Goal: Book appointment/travel/reservation

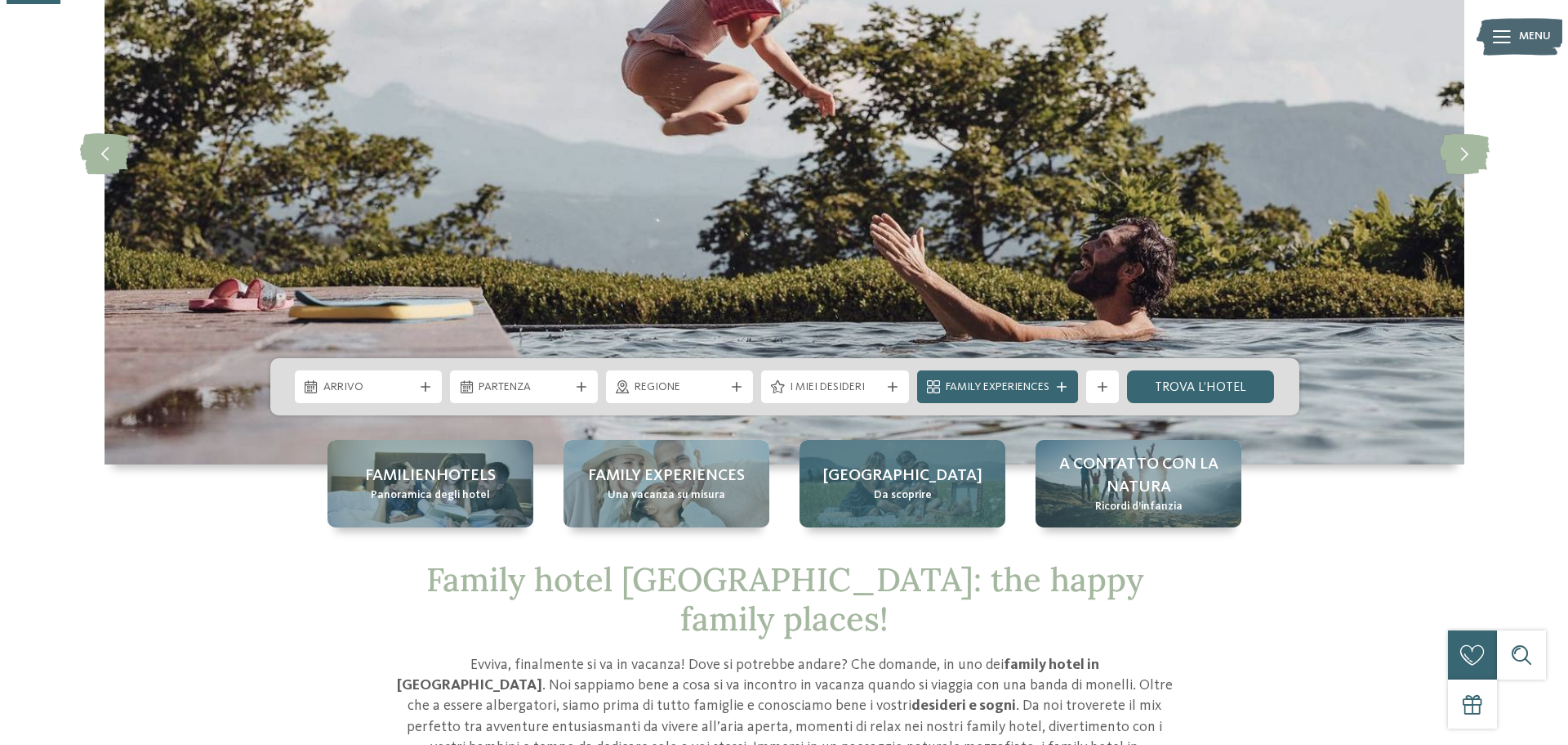
scroll to position [245, 0]
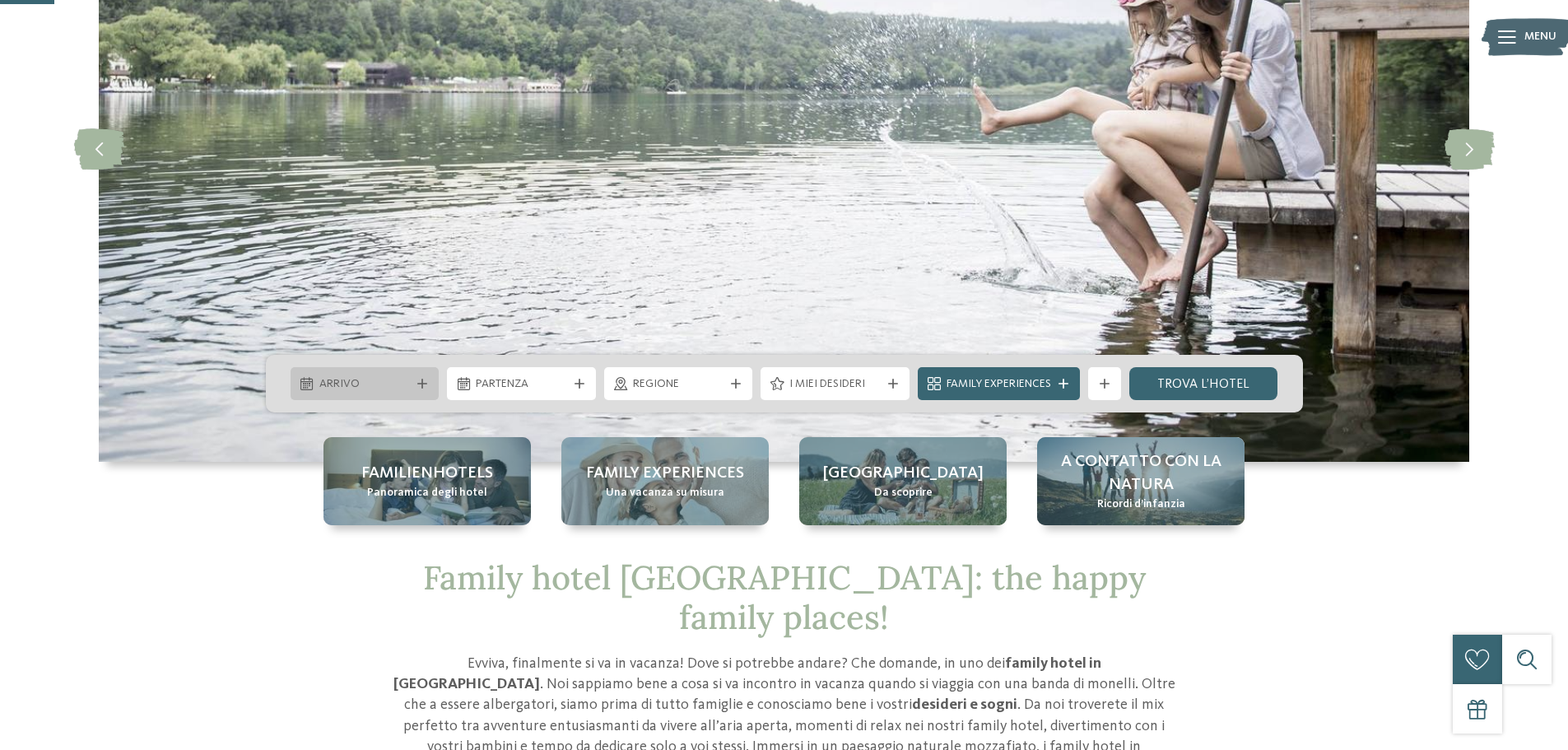
click at [406, 389] on span "Arrivo" at bounding box center [365, 384] width 92 height 17
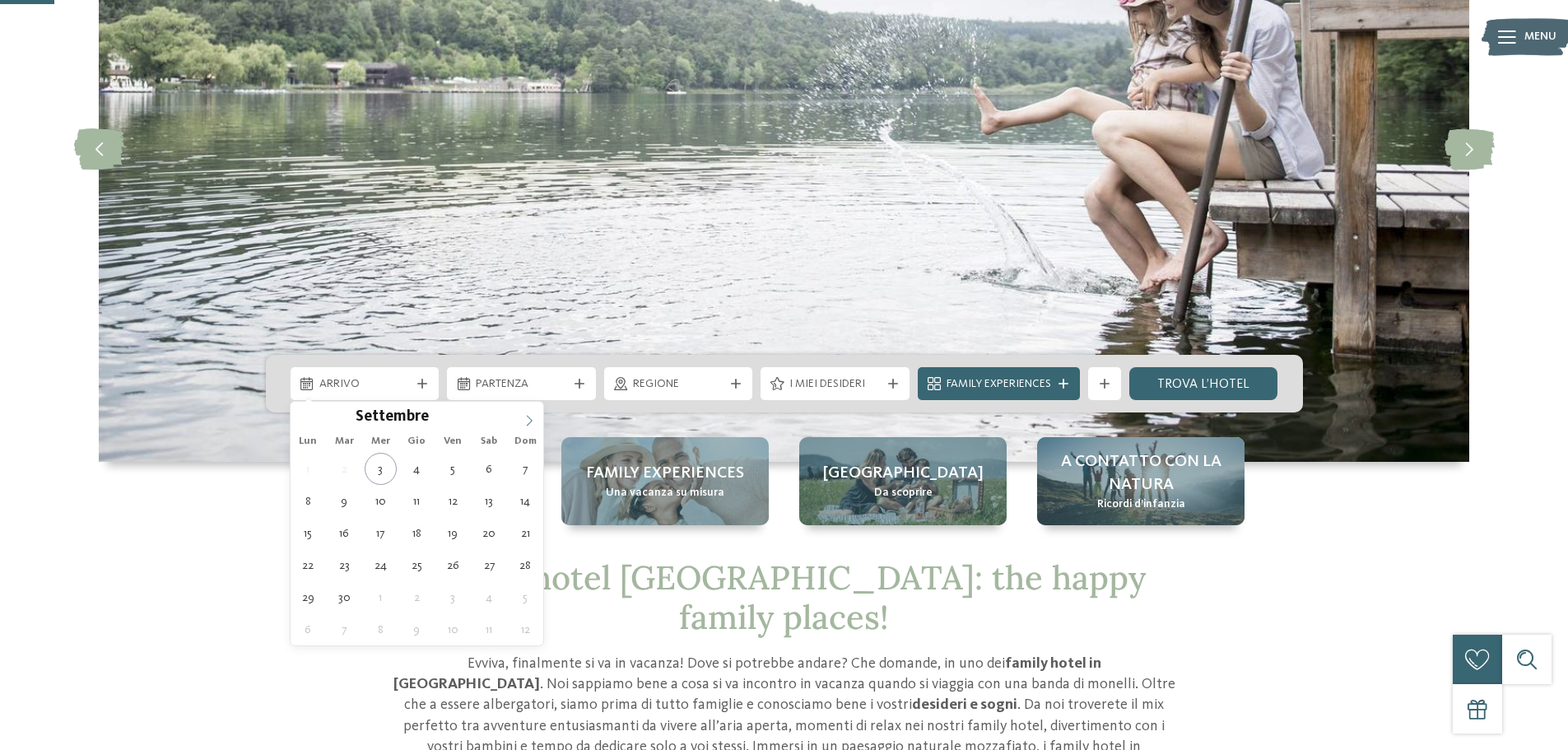
click at [519, 420] on span at bounding box center [529, 416] width 28 height 28
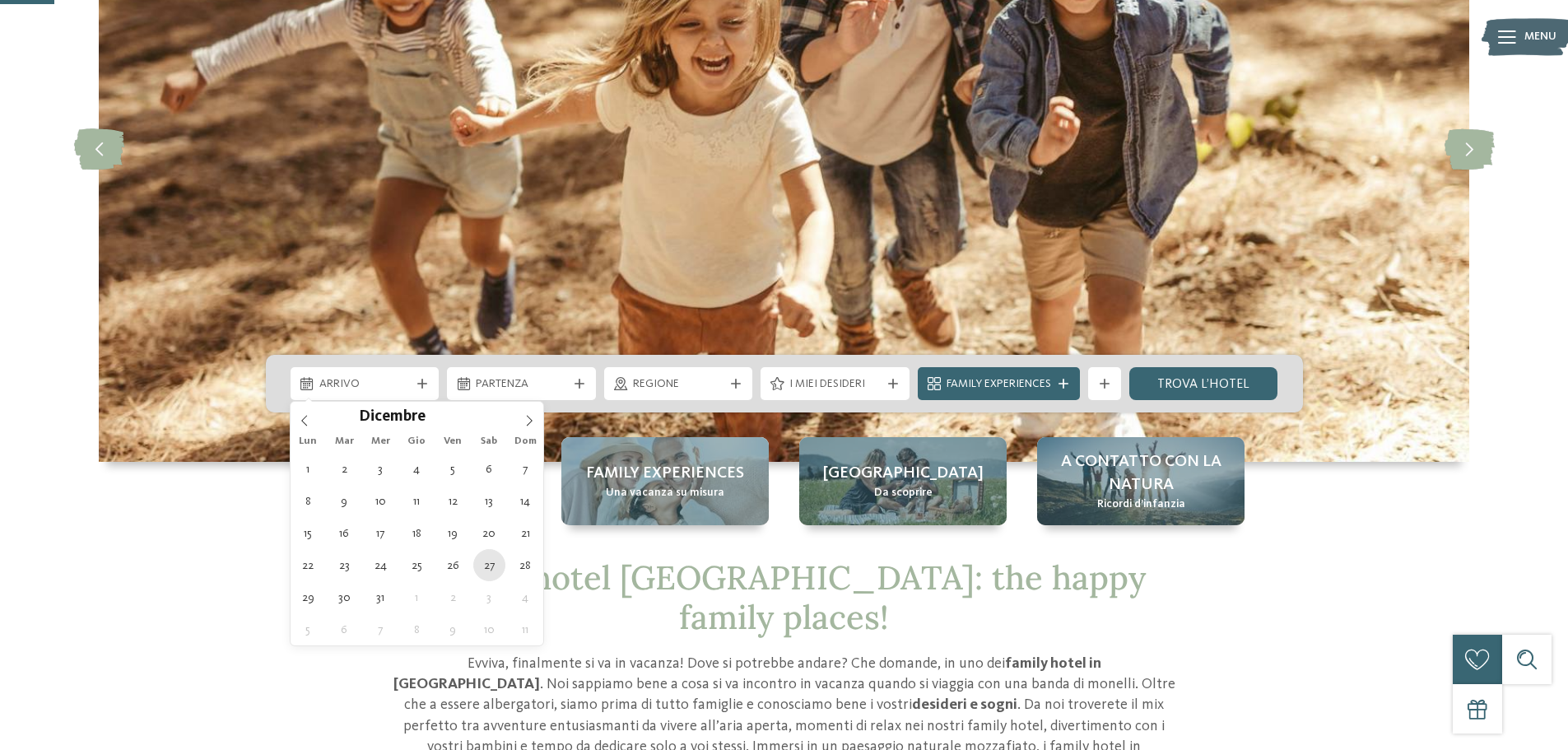
type div "[DATE]"
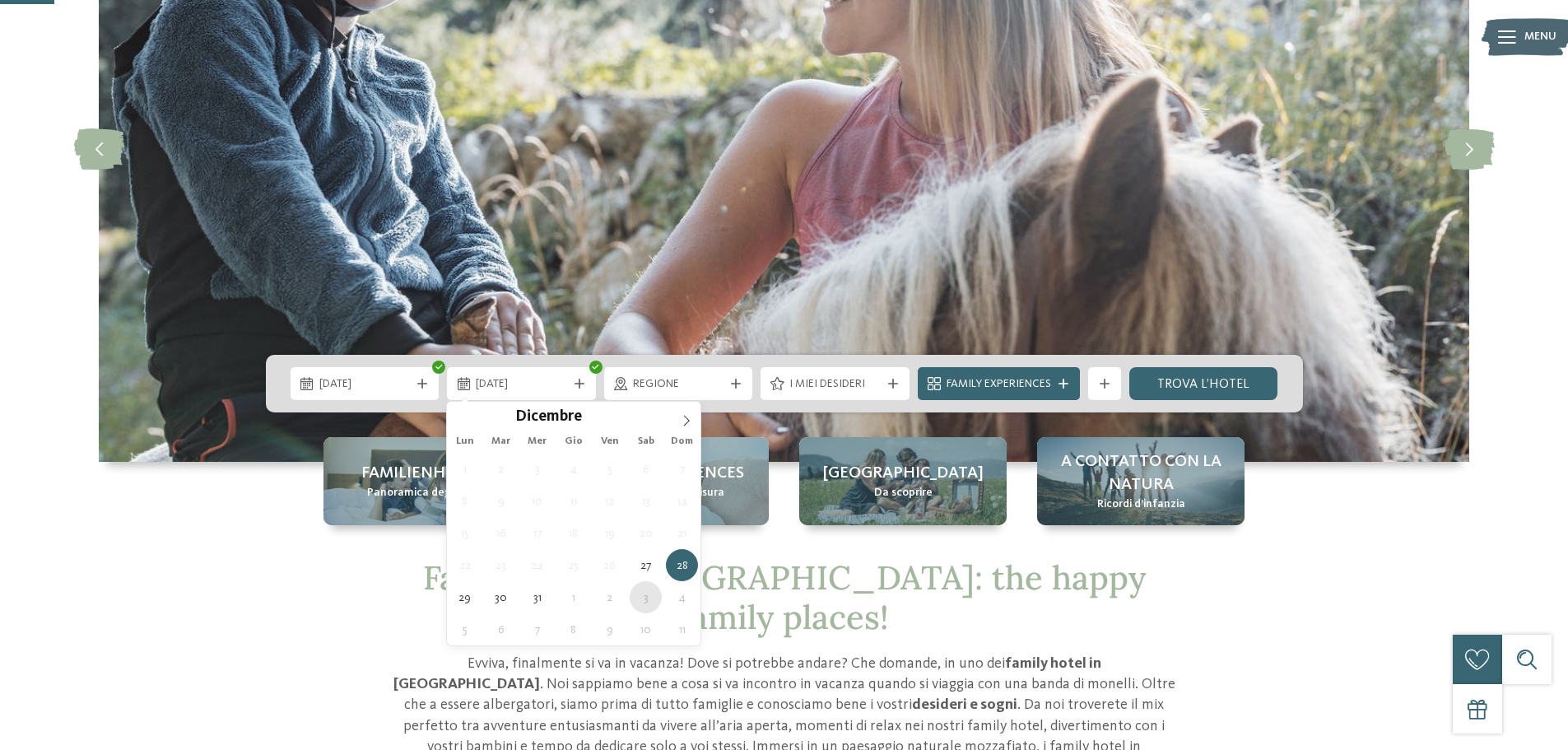
type div "[DATE]"
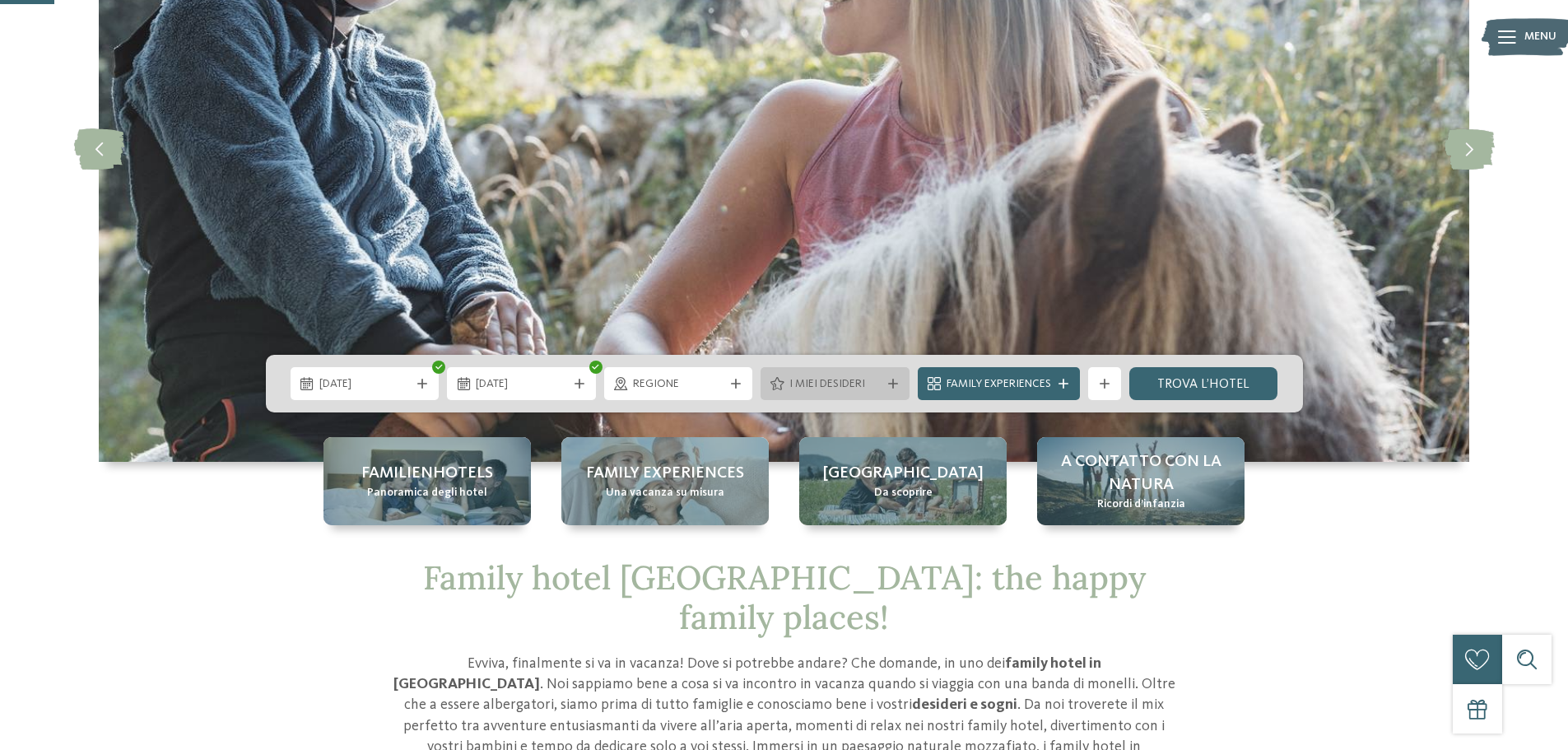
click at [883, 389] on div "I miei desideri" at bounding box center [835, 383] width 100 height 18
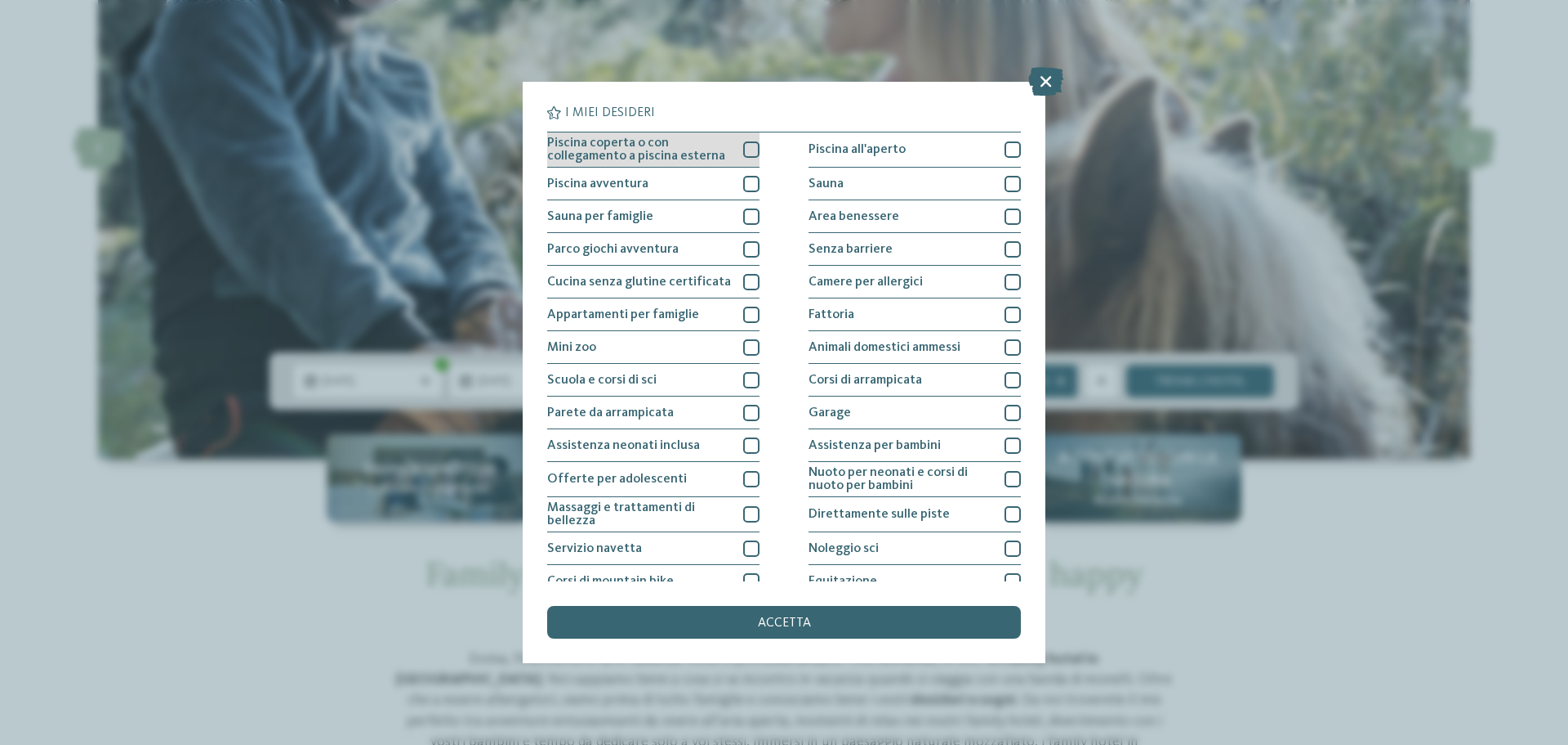
click at [745, 146] on div at bounding box center [751, 149] width 16 height 16
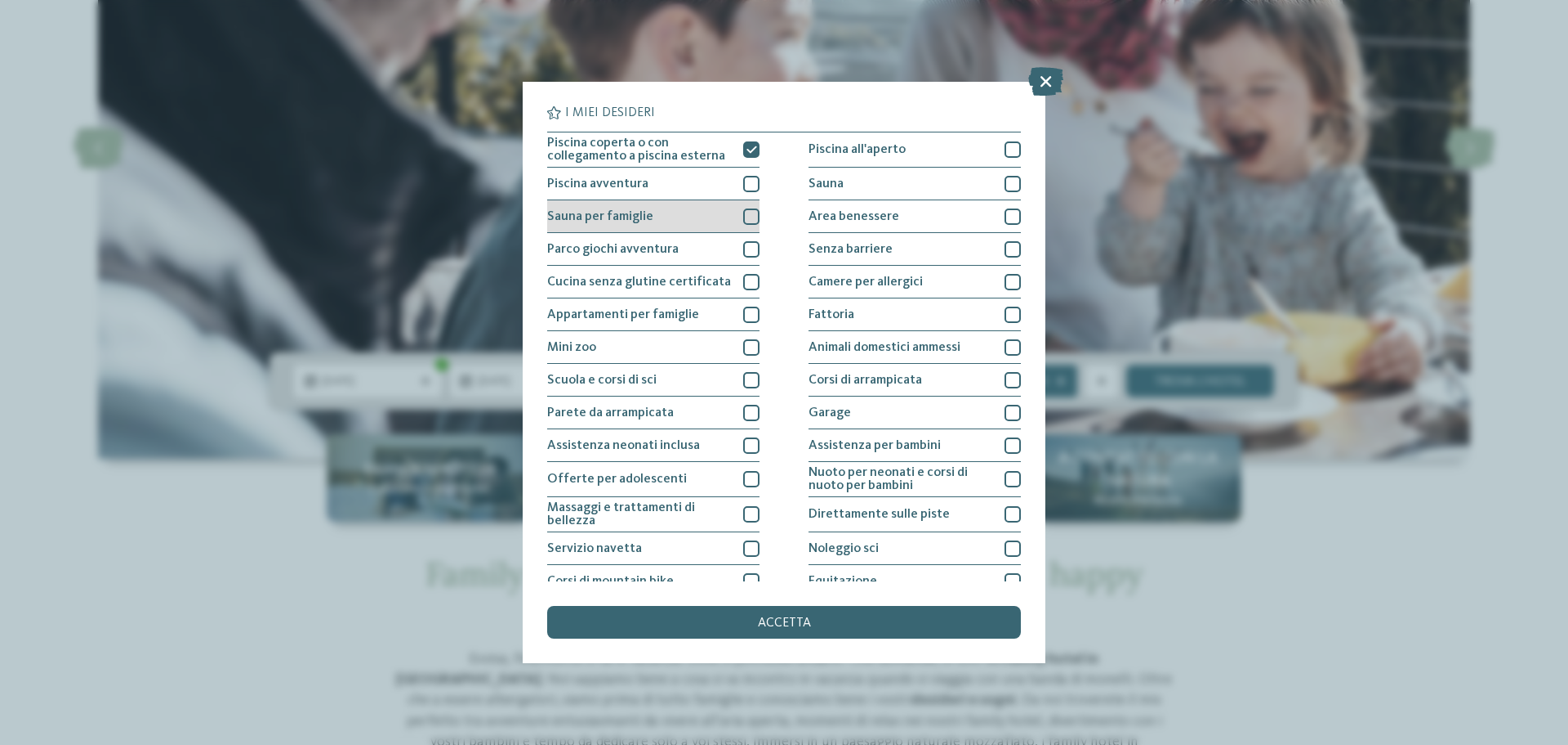
click at [744, 208] on div at bounding box center [751, 216] width 16 height 16
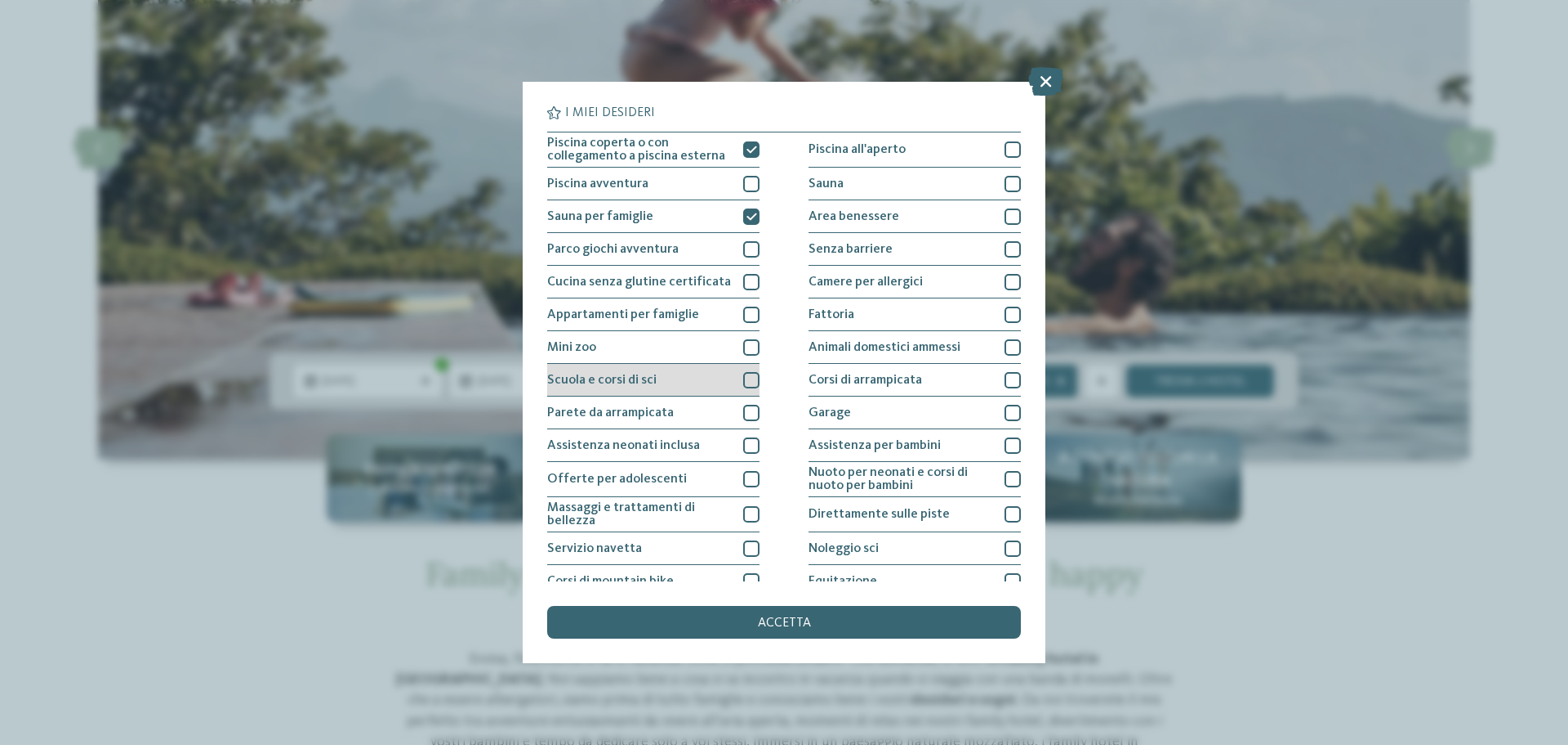
click at [746, 375] on div at bounding box center [751, 380] width 16 height 16
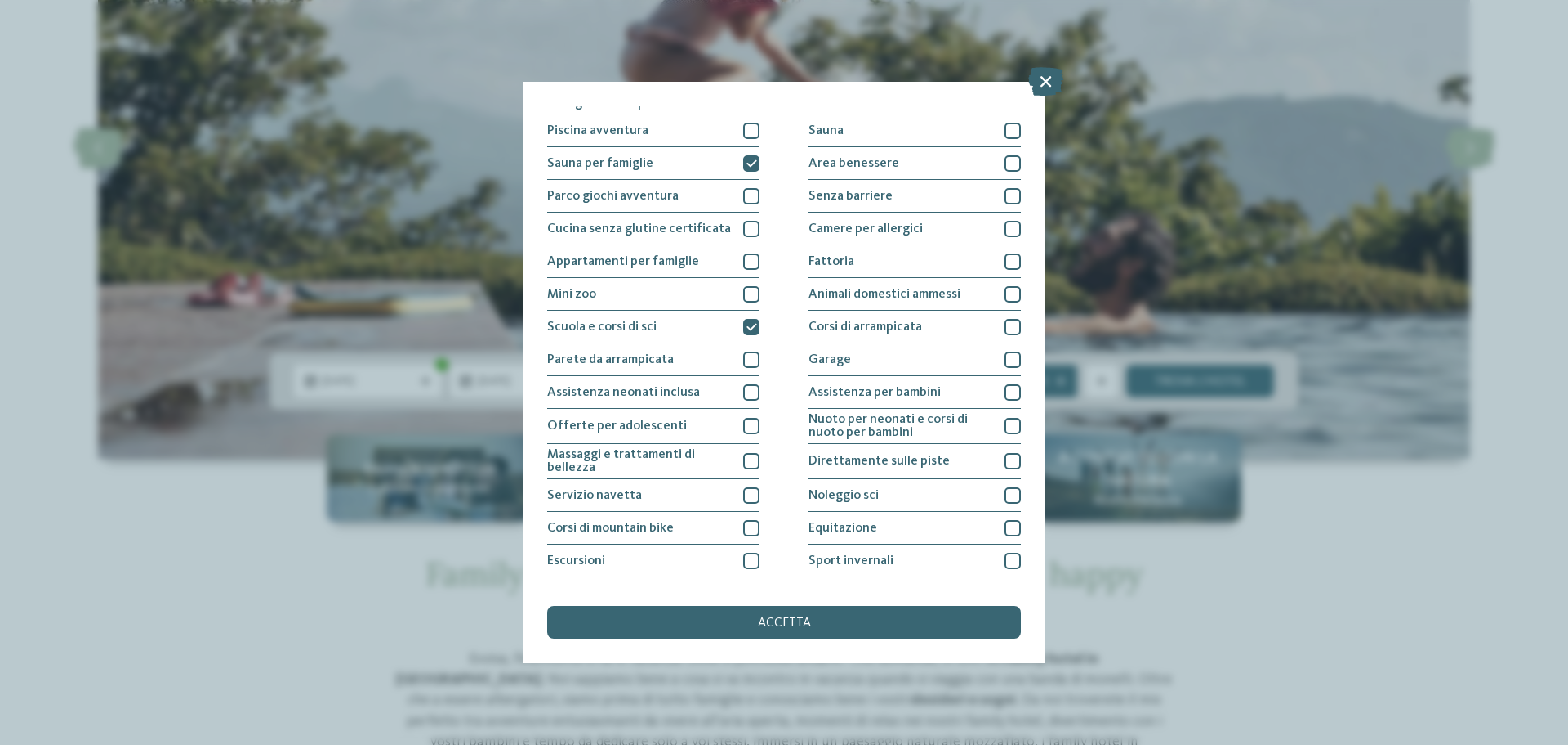
scroll to position [82, 0]
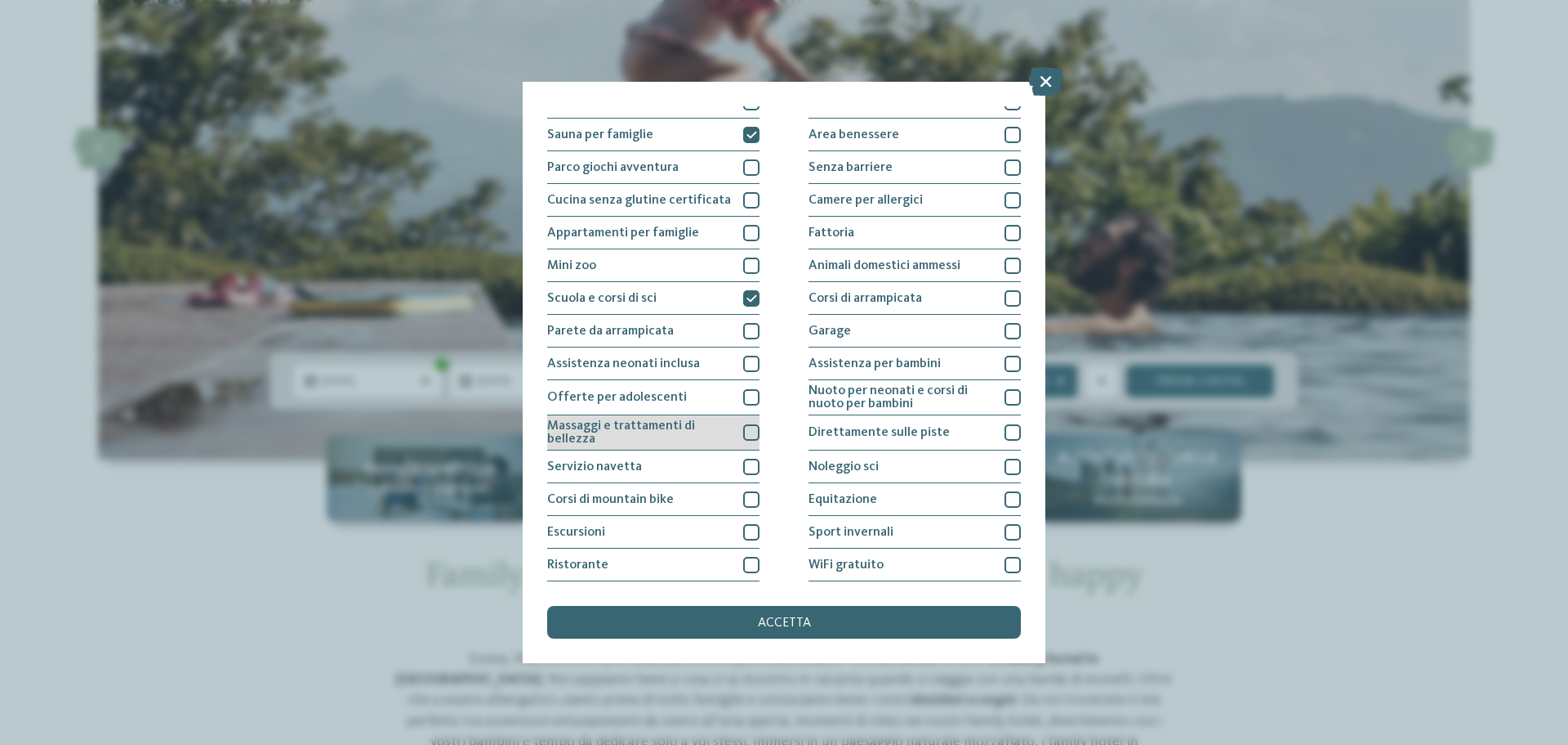
click at [744, 434] on div at bounding box center [751, 432] width 16 height 16
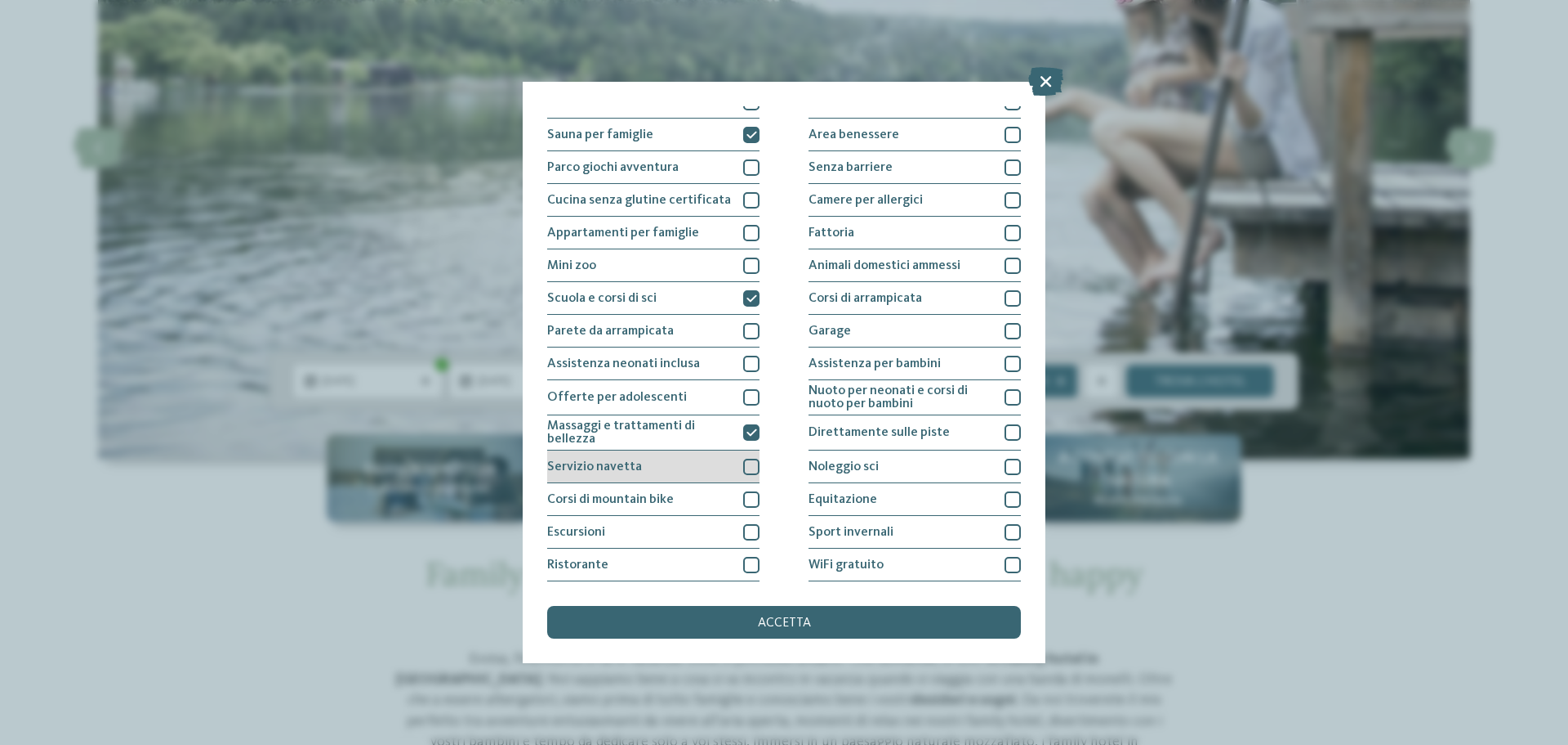
click at [744, 467] on div at bounding box center [751, 467] width 16 height 16
click at [740, 520] on div "Escursioni" at bounding box center [653, 533] width 212 height 33
click at [744, 559] on div at bounding box center [751, 565] width 16 height 16
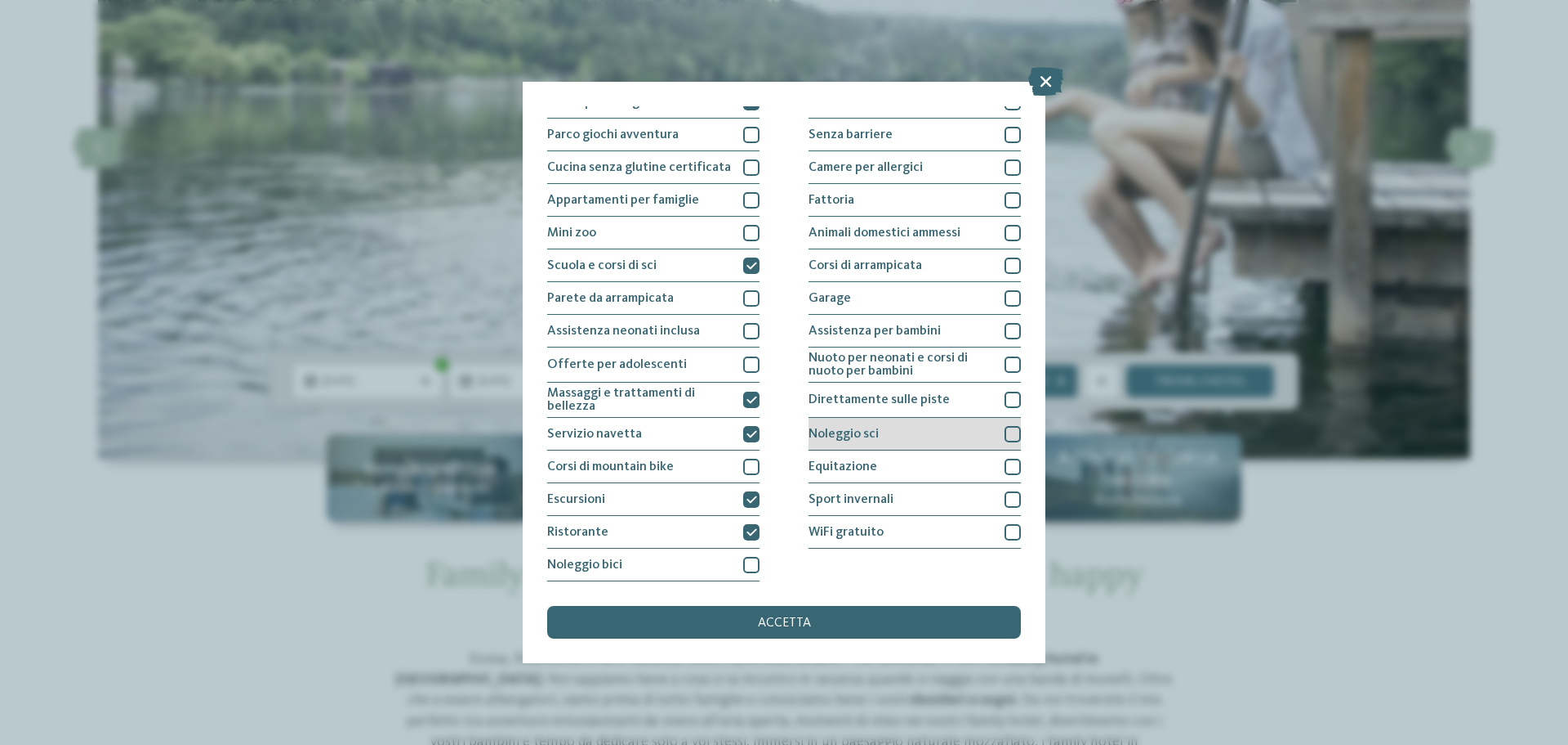
click at [1007, 433] on div at bounding box center [1012, 434] width 16 height 16
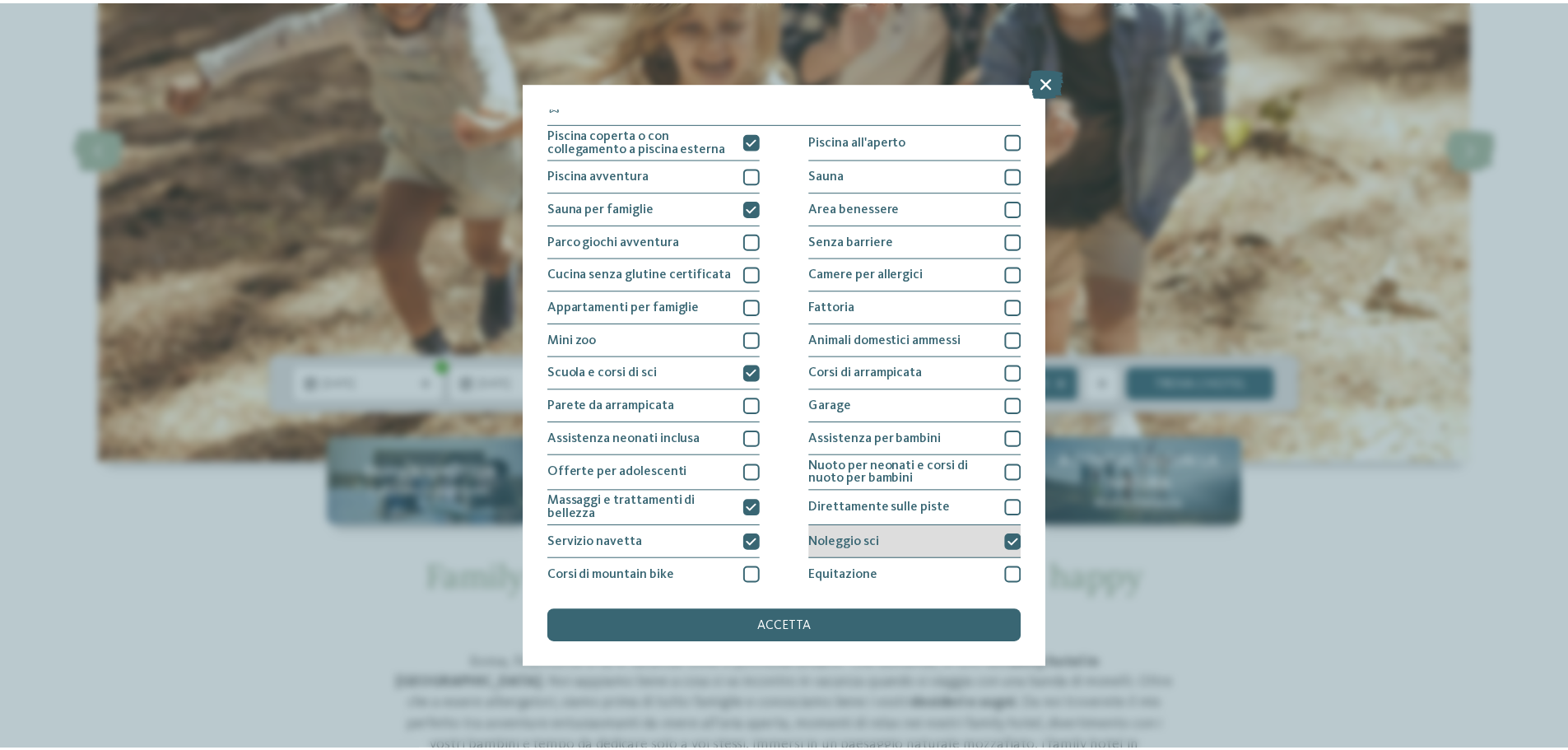
scroll to position [0, 0]
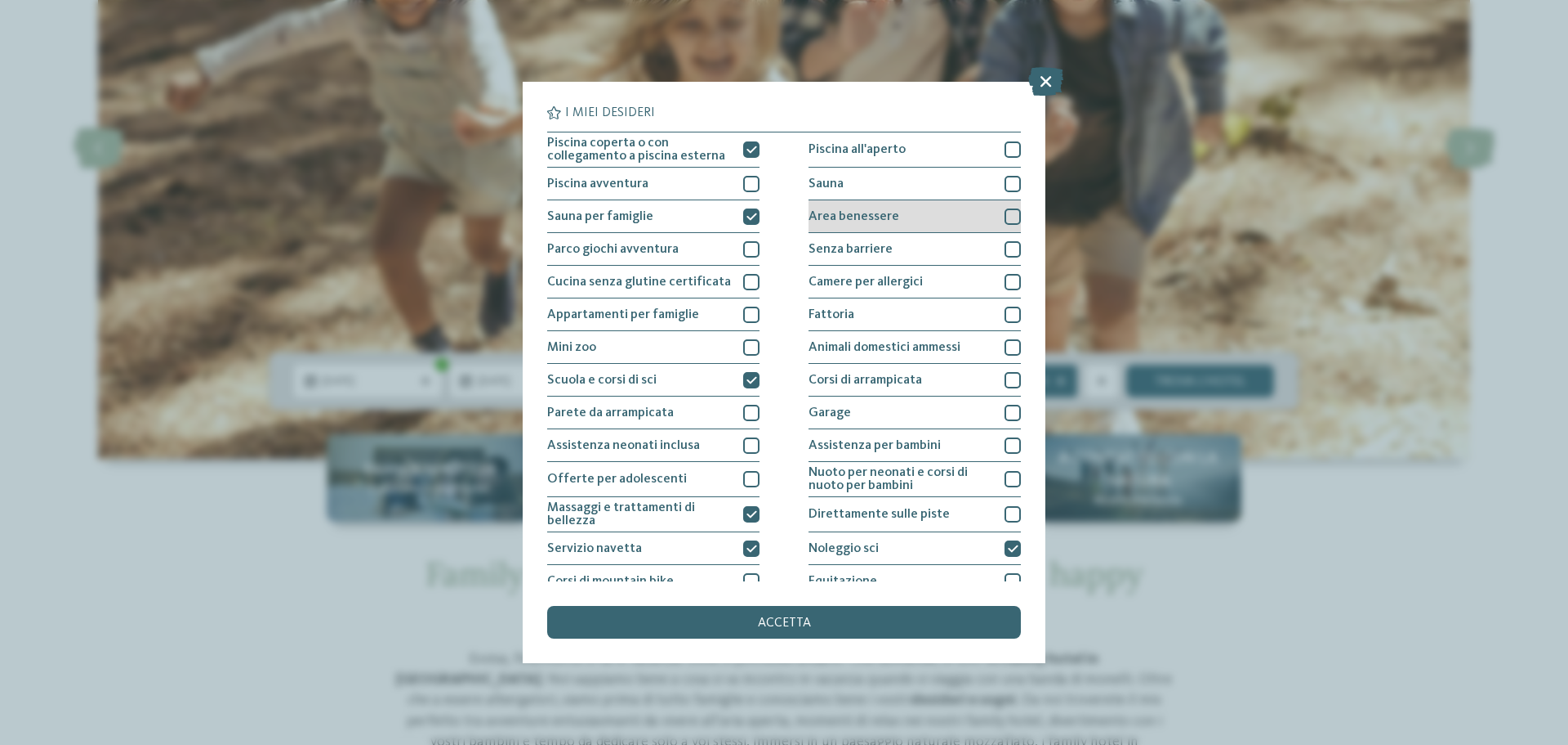
click at [1005, 210] on div at bounding box center [1012, 216] width 16 height 16
click at [1012, 174] on div "Sauna" at bounding box center [914, 184] width 212 height 33
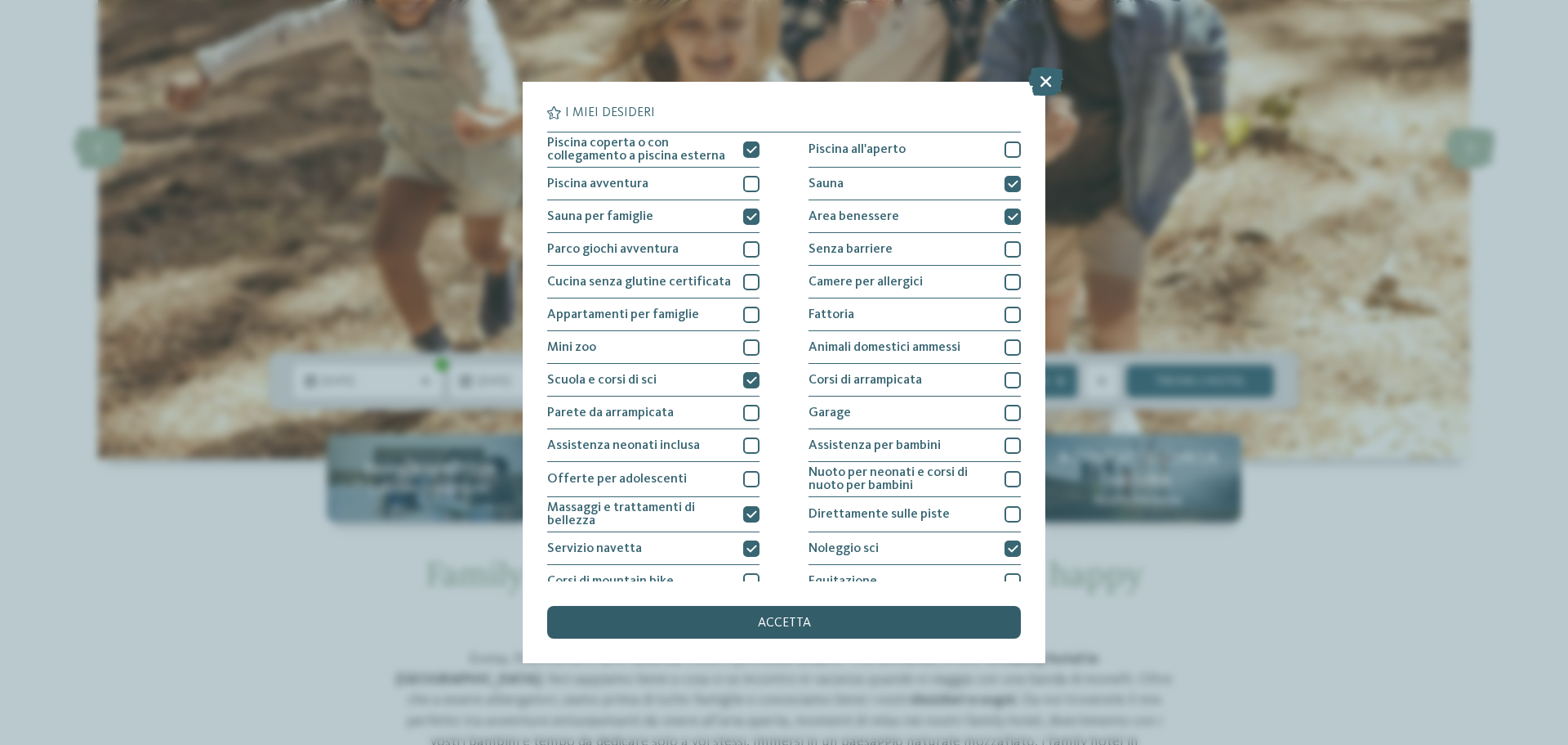
click at [888, 606] on div "accetta" at bounding box center [784, 622] width 474 height 33
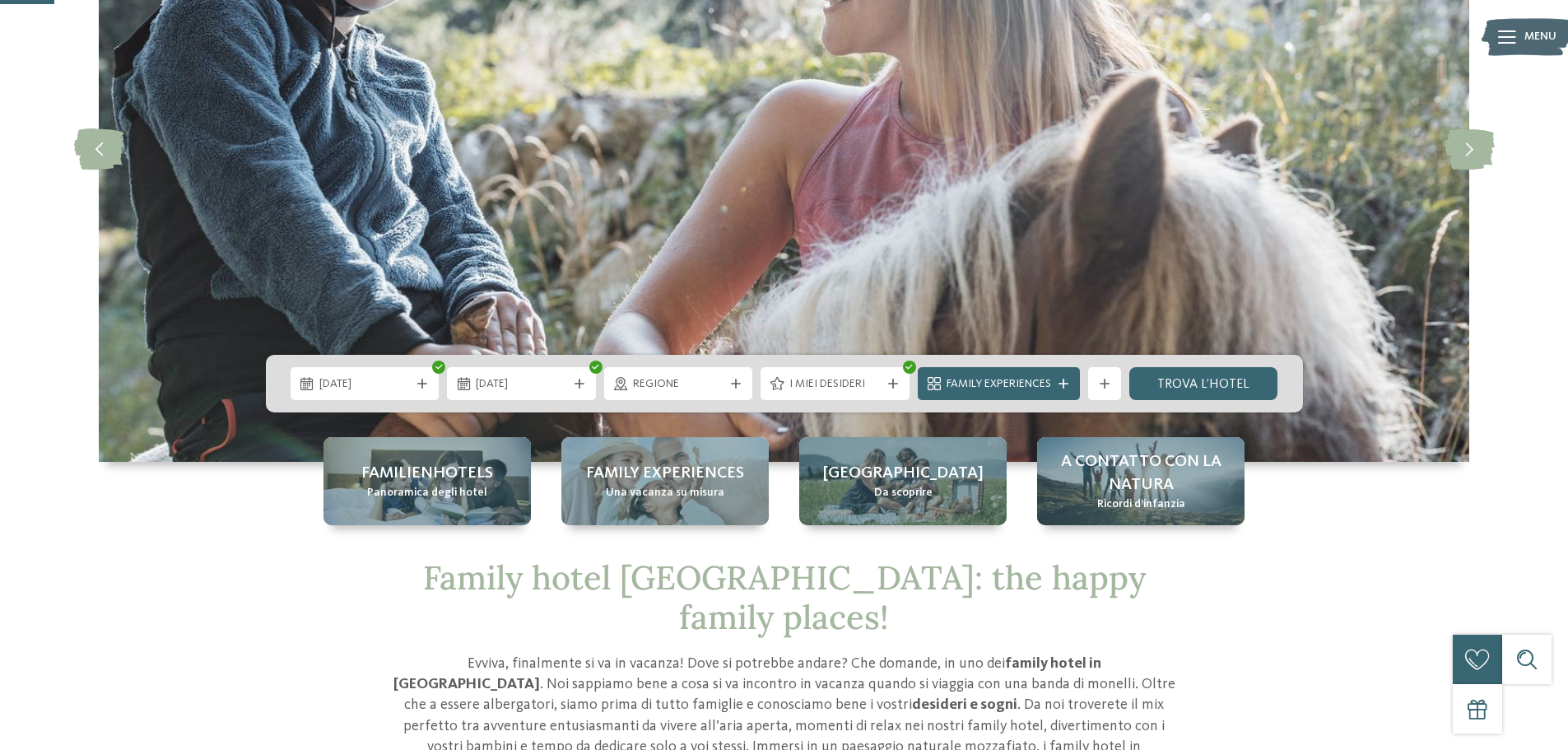
click at [1065, 372] on div "Family Experiences" at bounding box center [999, 383] width 162 height 33
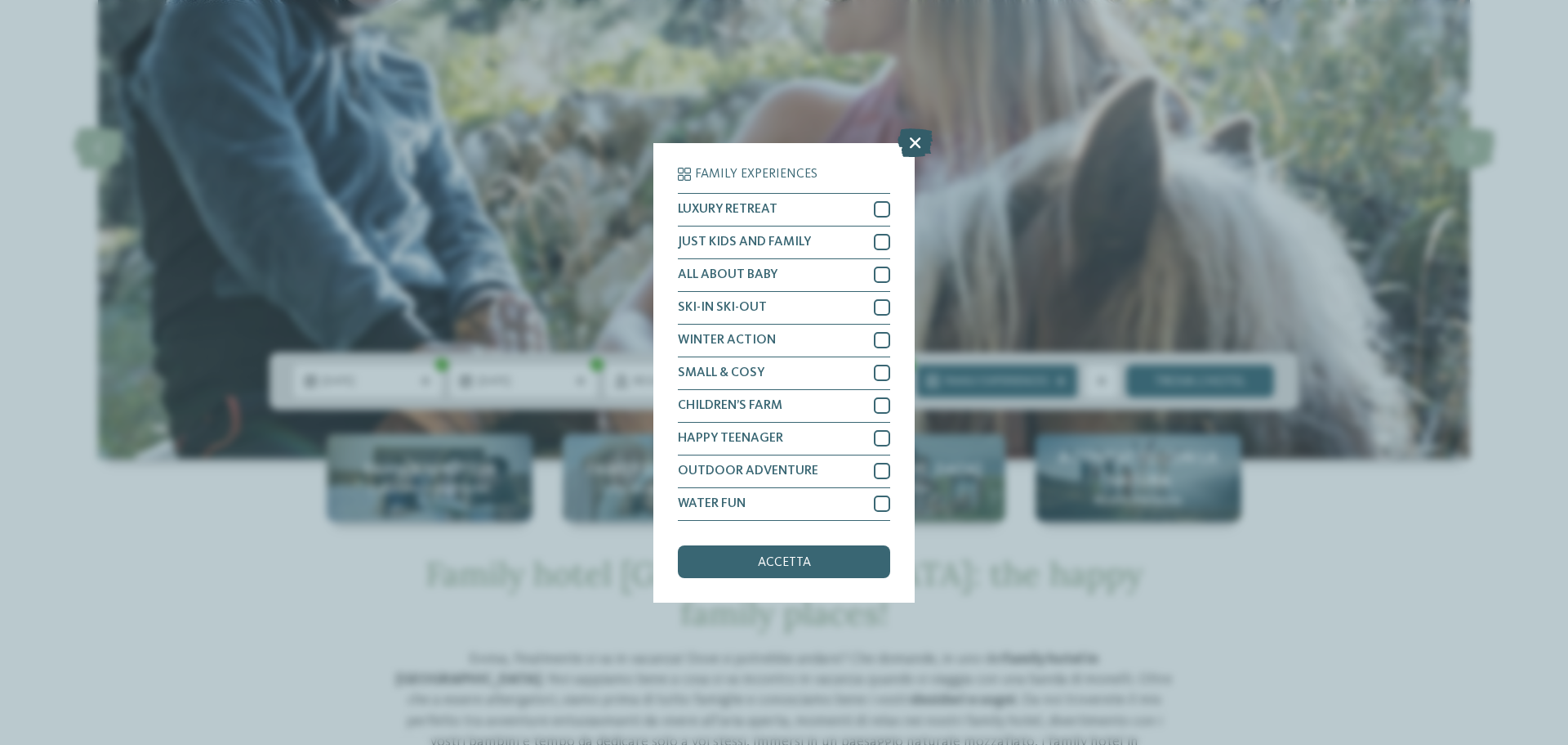
click at [914, 143] on icon at bounding box center [915, 141] width 36 height 29
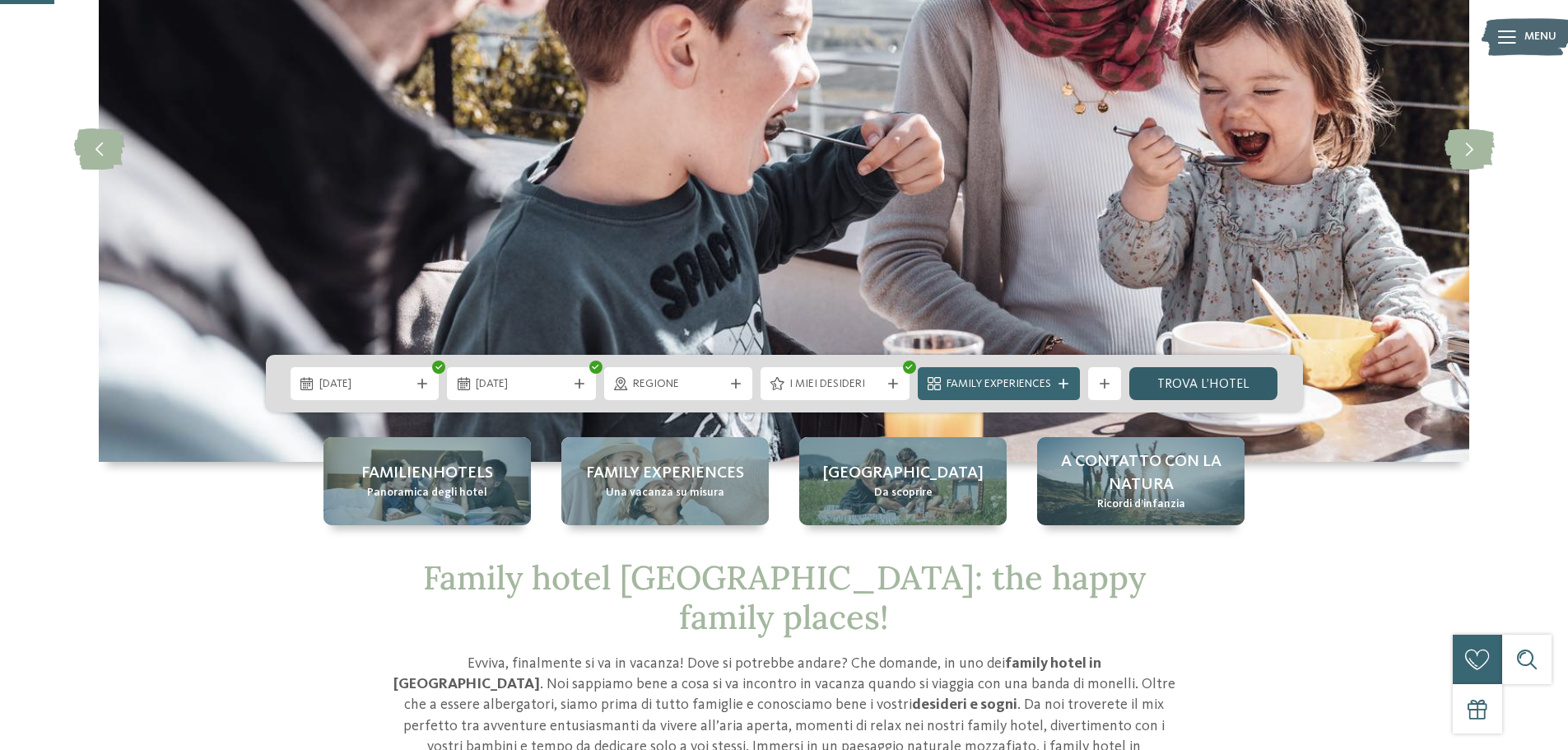
click at [1249, 380] on link "trova l’hotel" at bounding box center [1204, 383] width 149 height 33
